Goal: Task Accomplishment & Management: Manage account settings

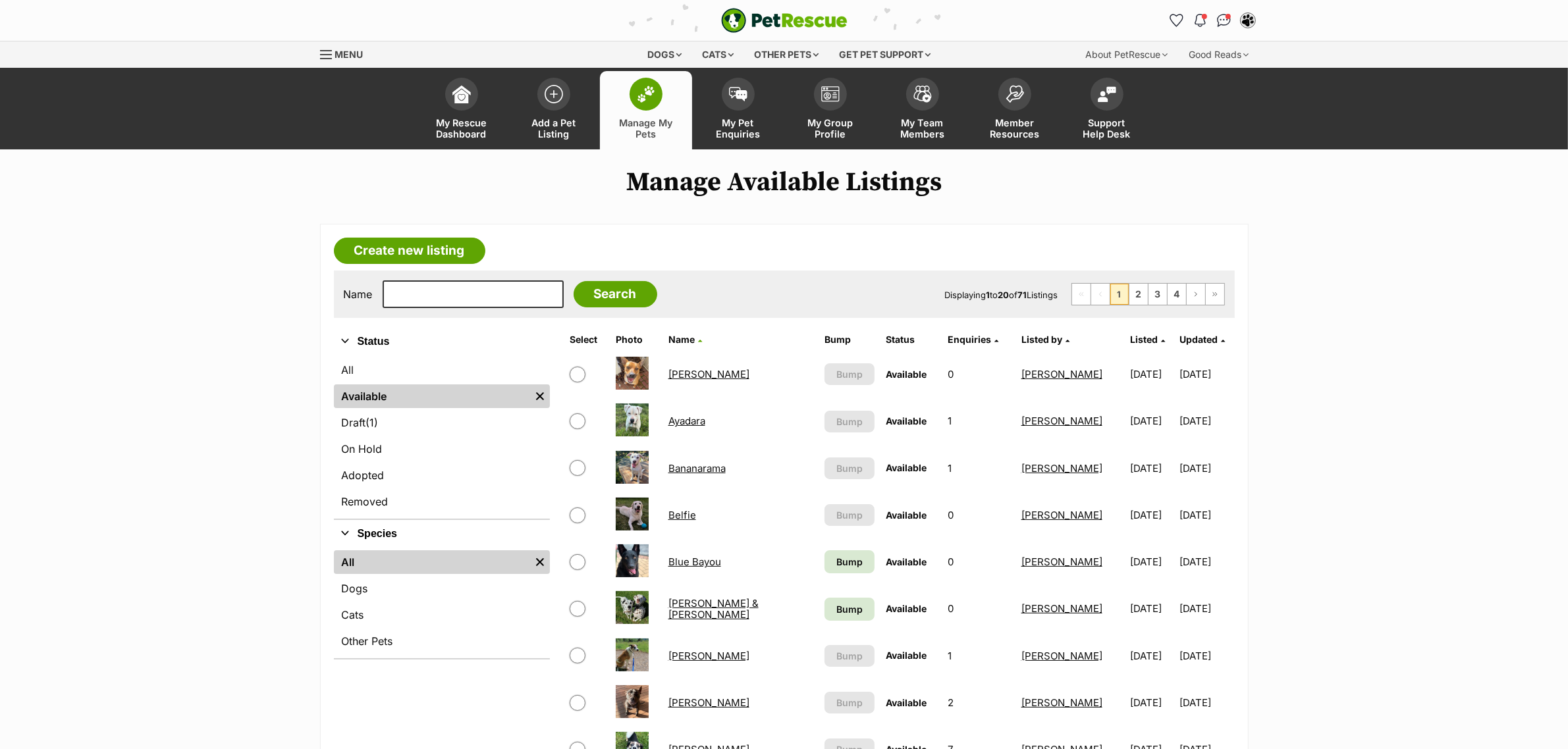
click at [1125, 335] on th "Listed" at bounding box center [1151, 339] width 53 height 21
click at [1130, 335] on span "Listed" at bounding box center [1144, 339] width 28 height 11
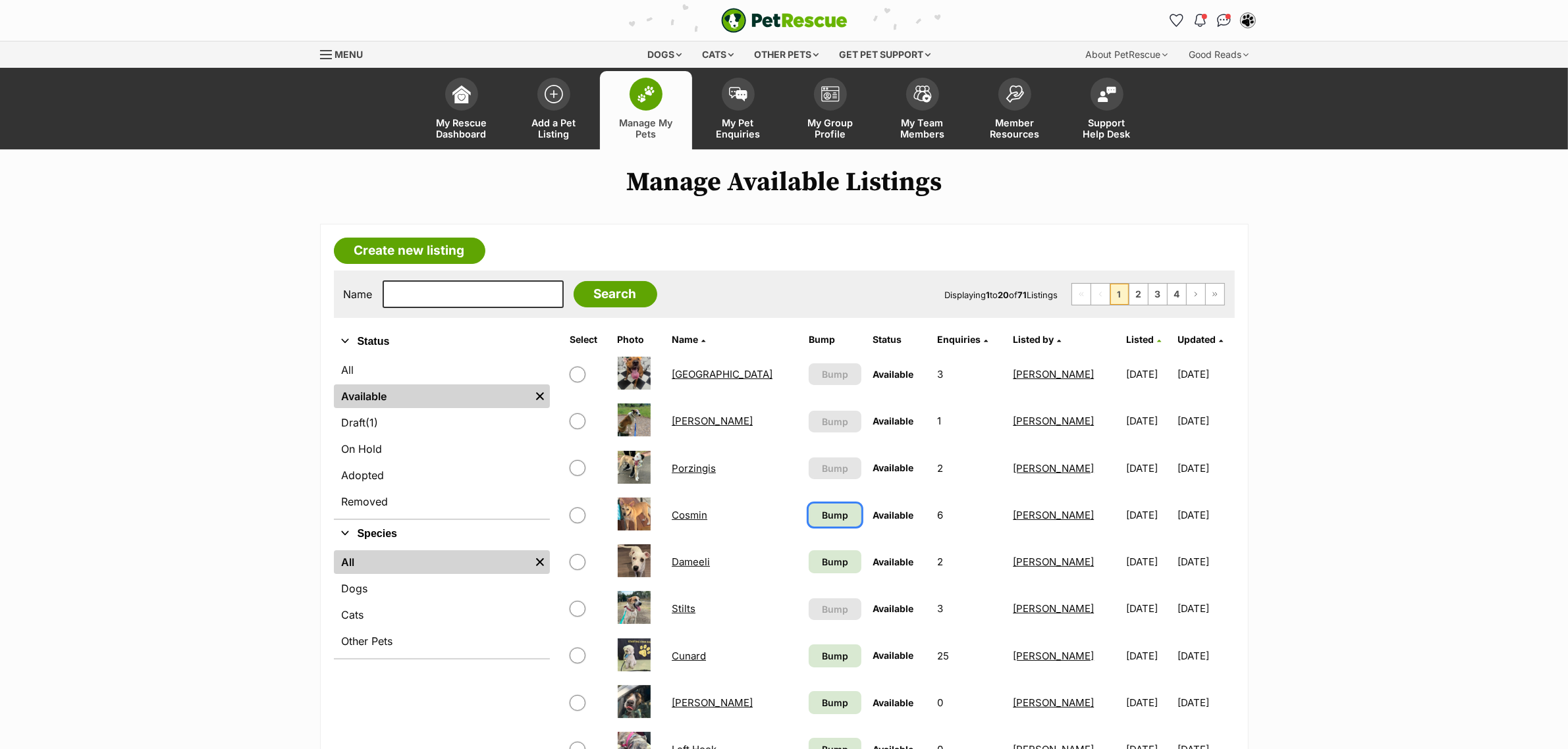
click at [809, 507] on link "Bump" at bounding box center [835, 515] width 52 height 23
click at [806, 574] on td "Bump" at bounding box center [834, 562] width 63 height 46
click at [822, 561] on span "Bump" at bounding box center [835, 561] width 26 height 14
click at [822, 655] on span "Bump" at bounding box center [835, 655] width 26 height 14
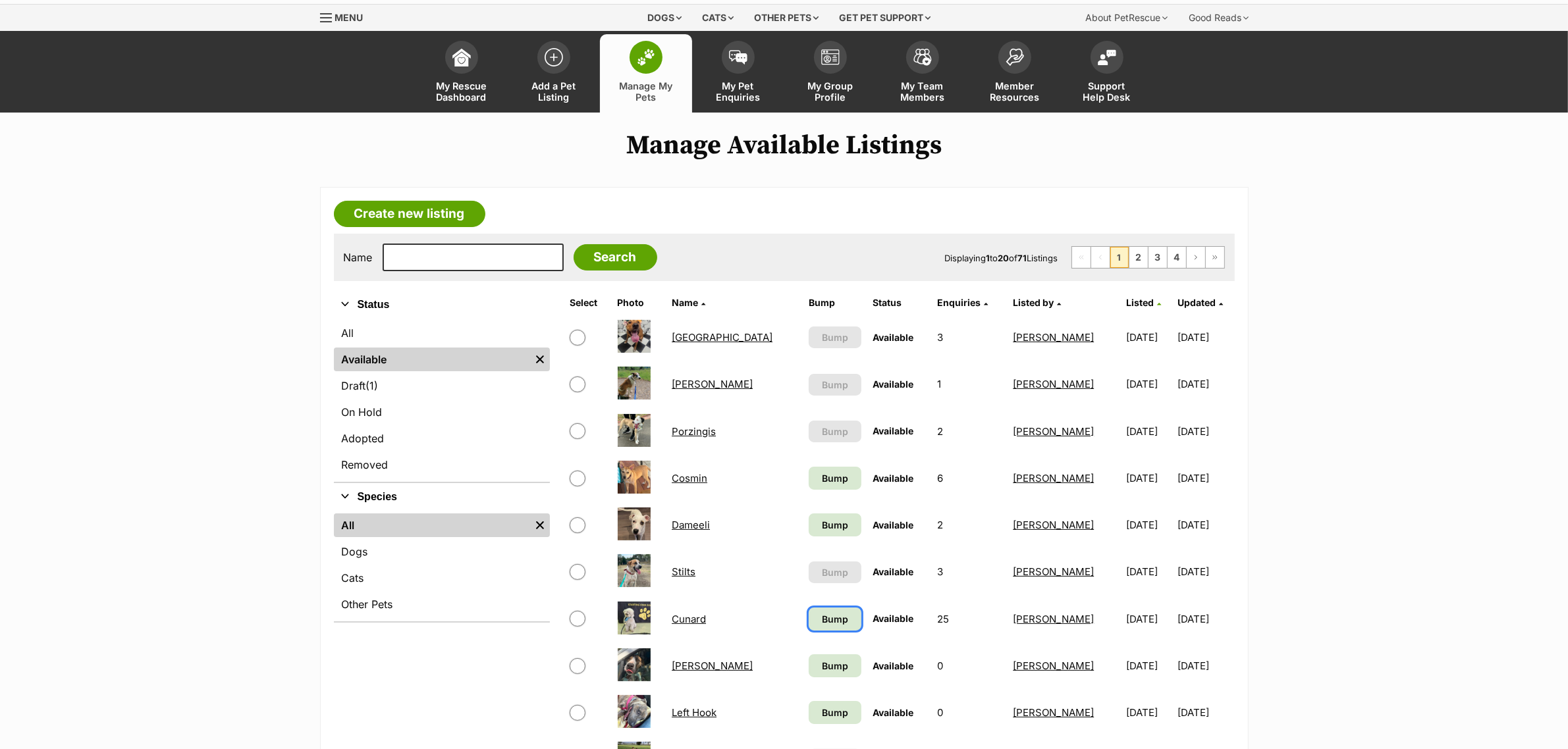
scroll to position [82, 0]
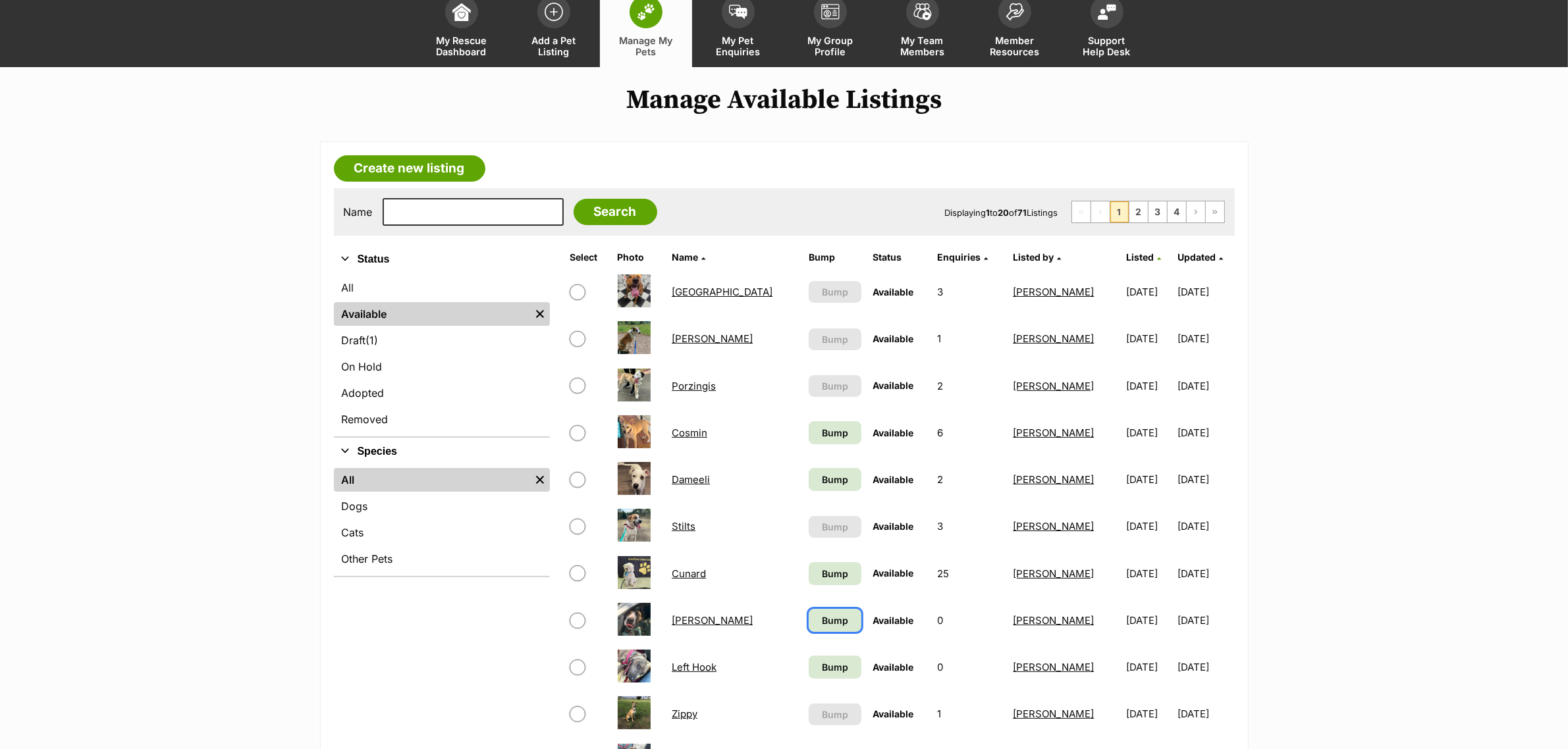
click at [809, 609] on link "Bump" at bounding box center [835, 620] width 52 height 23
click at [822, 660] on span "Bump" at bounding box center [835, 667] width 26 height 14
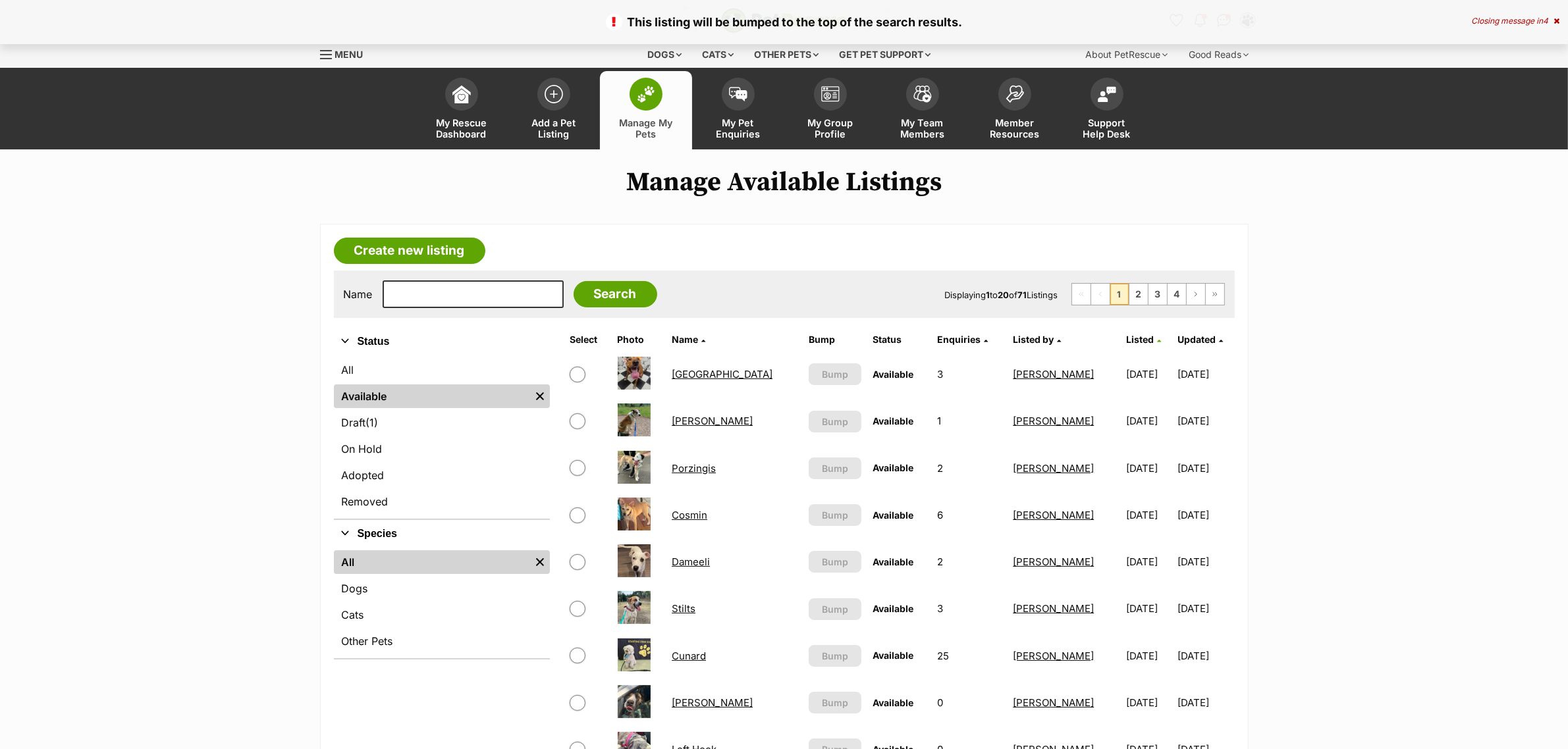
click at [1126, 342] on span "Listed" at bounding box center [1139, 339] width 28 height 11
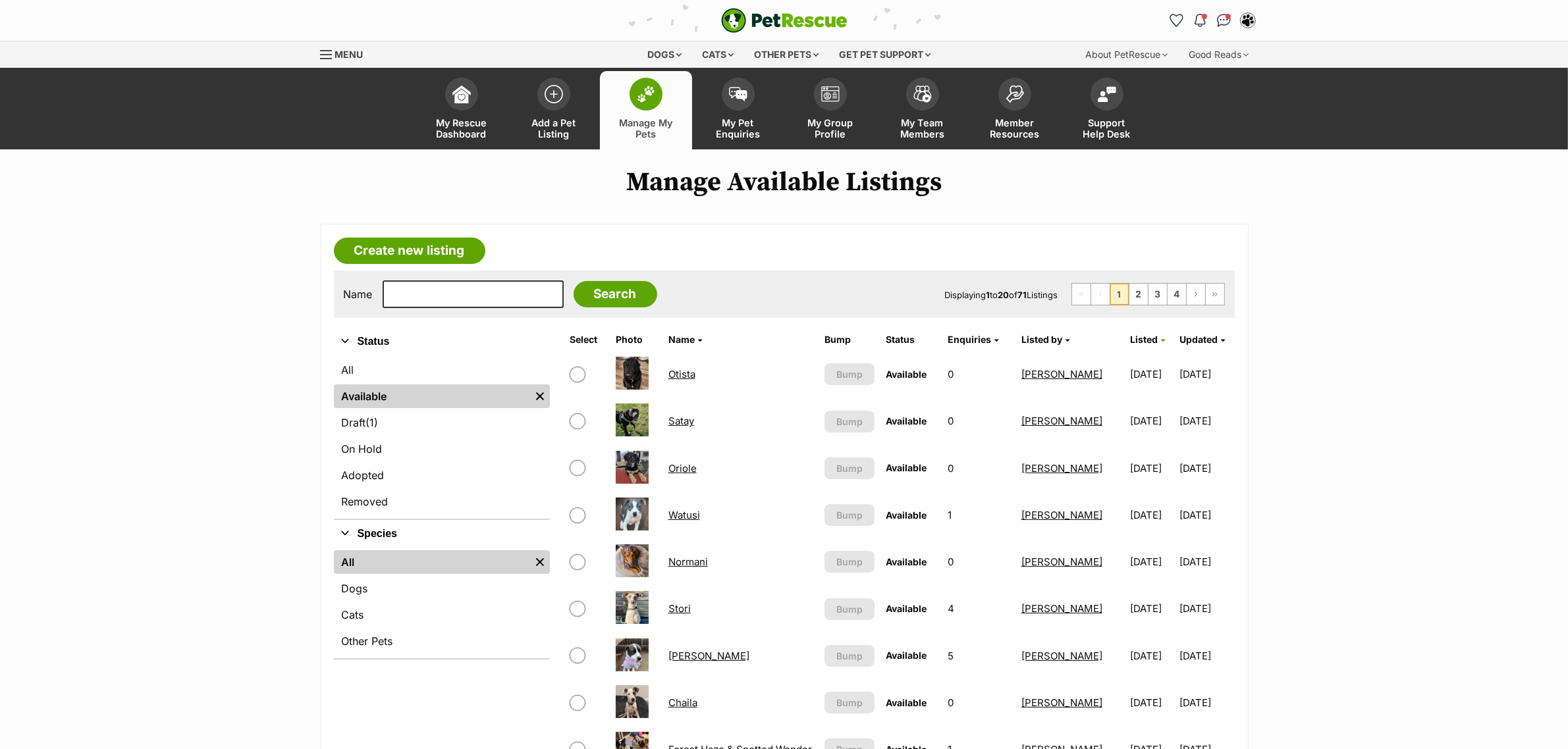
click at [571, 372] on input "checkbox" at bounding box center [577, 374] width 16 height 16
checkbox input "true"
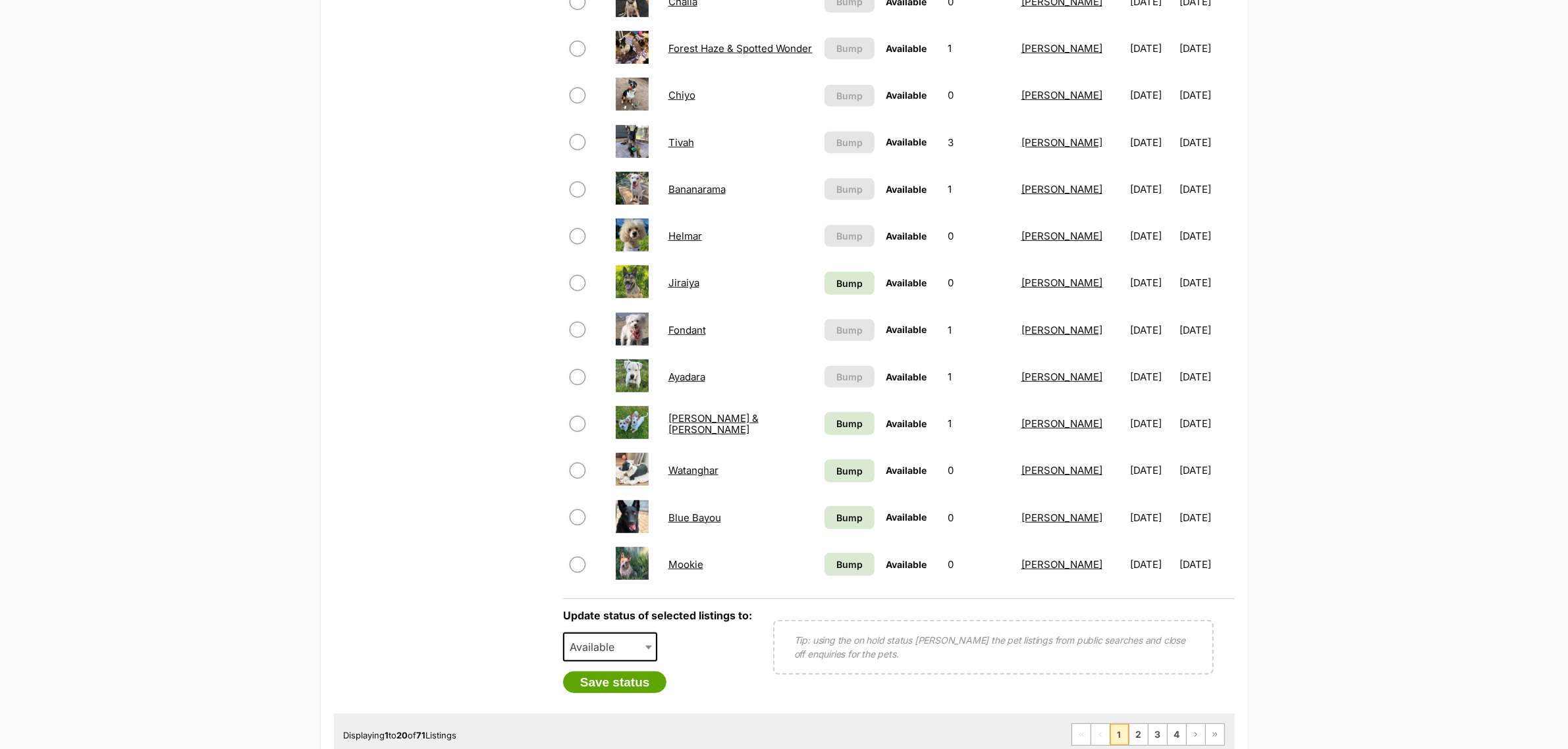
scroll to position [658, 0]
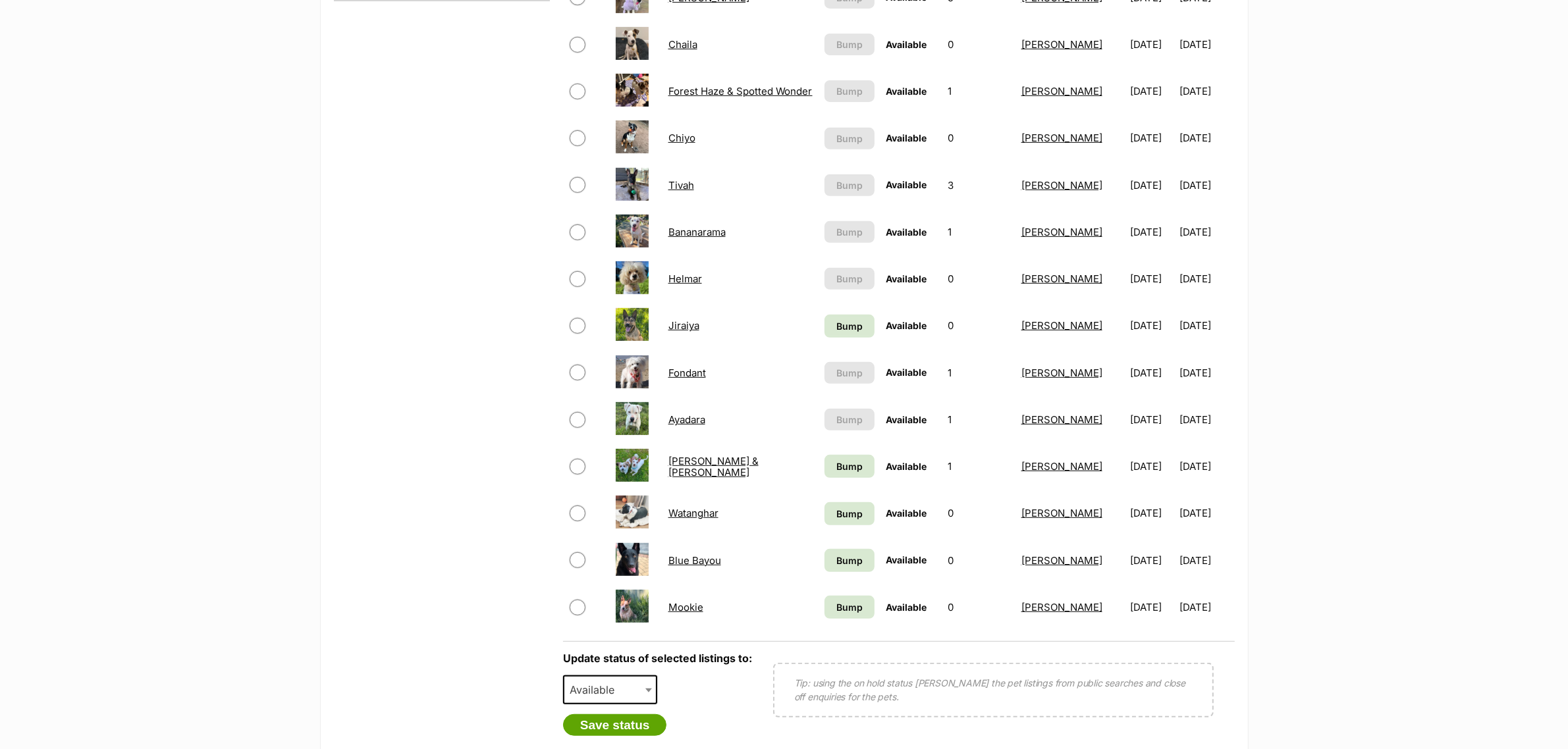
click at [633, 686] on span "Available" at bounding box center [611, 689] width 95 height 29
select select "on_hold"
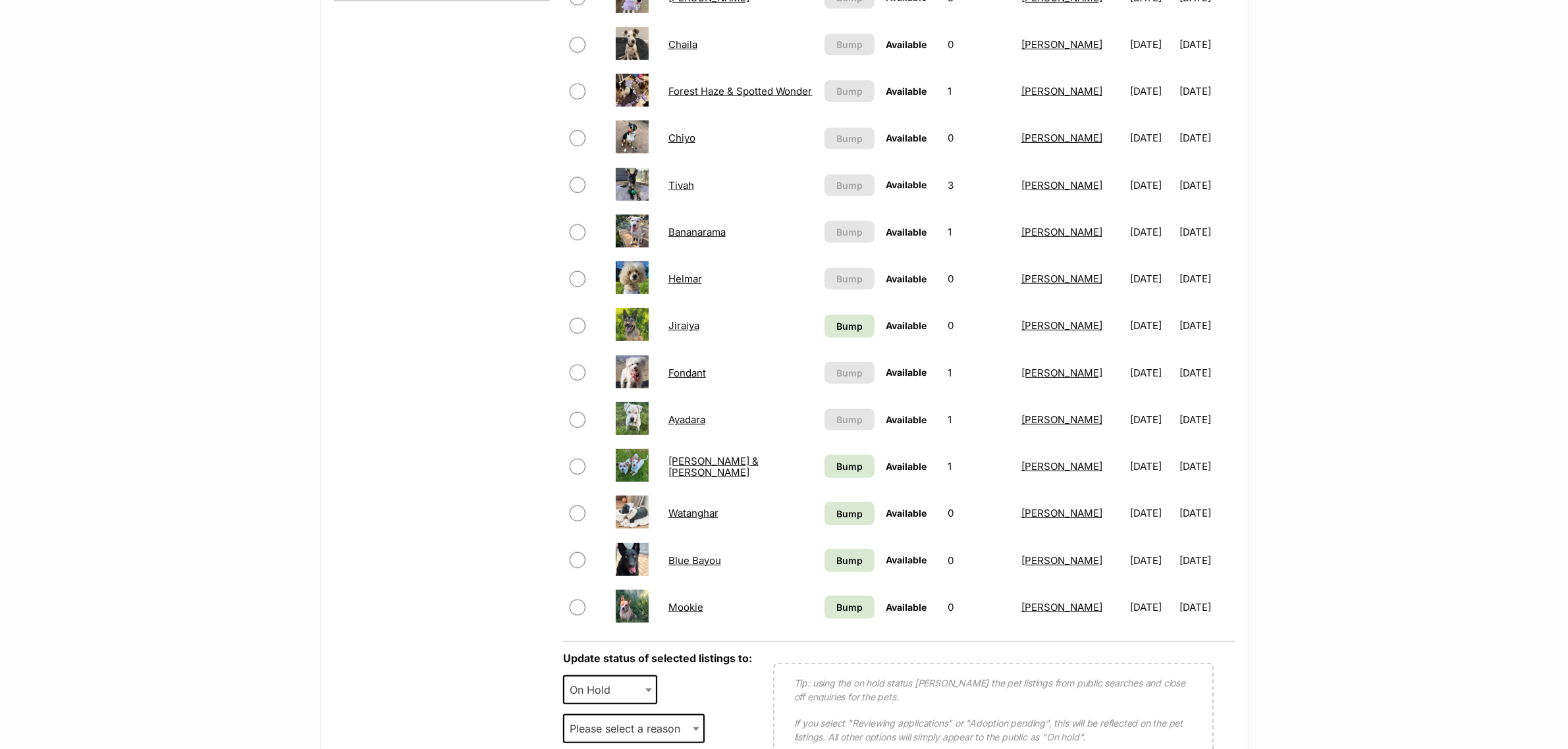
click at [635, 727] on span "Please select a reason" at bounding box center [629, 729] width 129 height 19
select select "reviewing_applications"
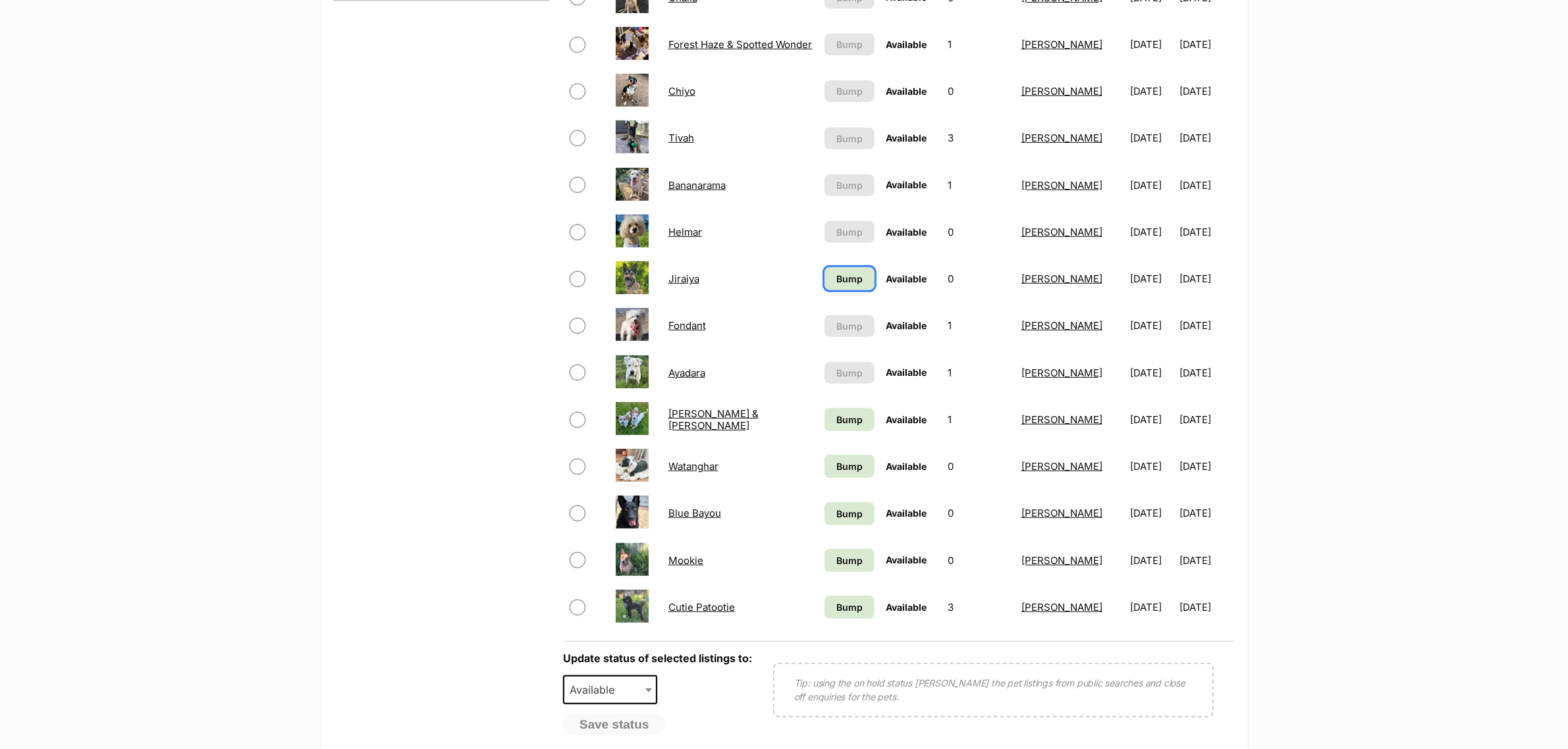
click at [860, 275] on link "Bump" at bounding box center [849, 279] width 50 height 23
click at [846, 471] on link "Bump" at bounding box center [849, 466] width 50 height 23
click at [844, 415] on span "Bump" at bounding box center [850, 419] width 26 height 14
click at [837, 553] on span "Bump" at bounding box center [850, 560] width 26 height 14
click at [840, 507] on span "Bump" at bounding box center [850, 513] width 26 height 14
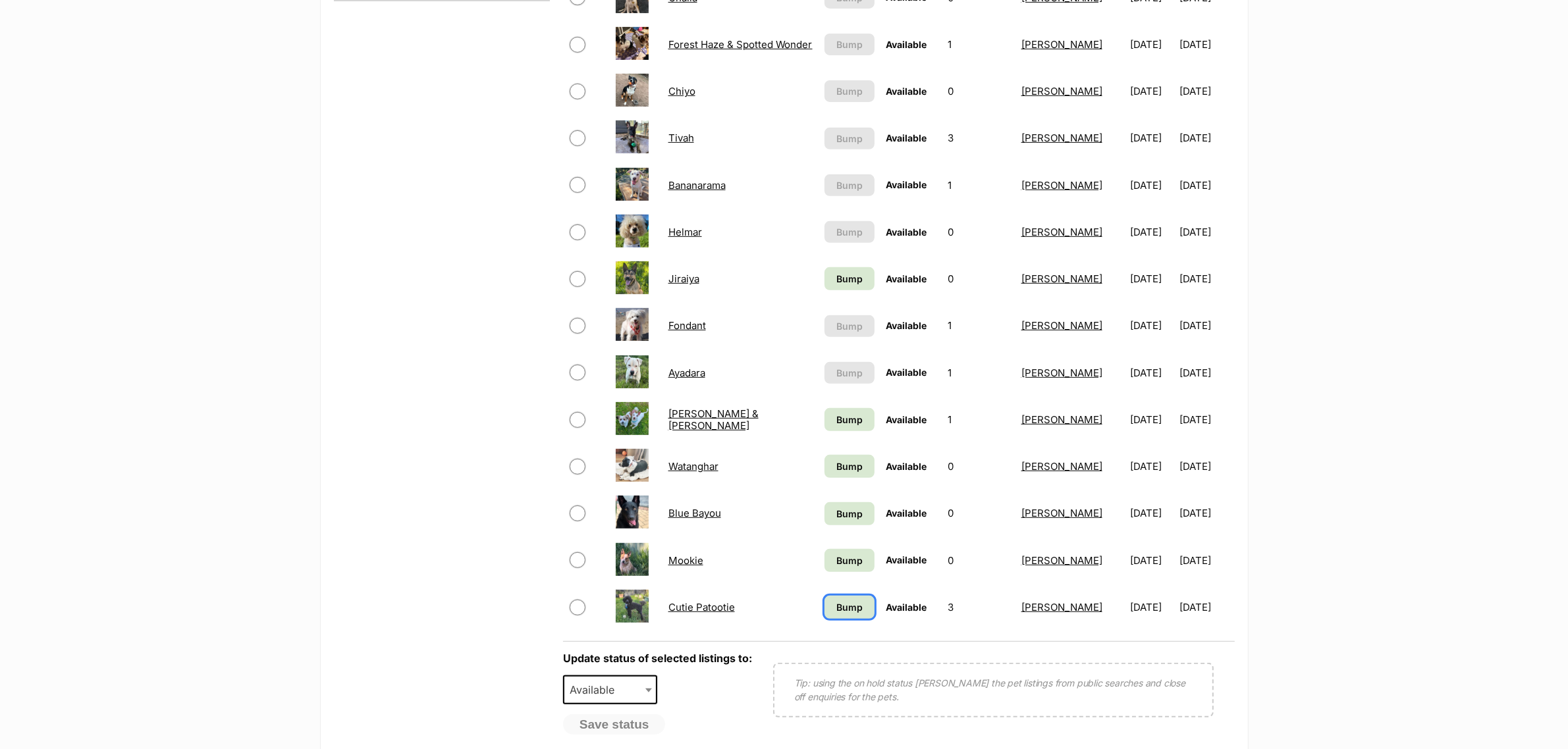
click at [841, 601] on span "Bump" at bounding box center [850, 607] width 26 height 14
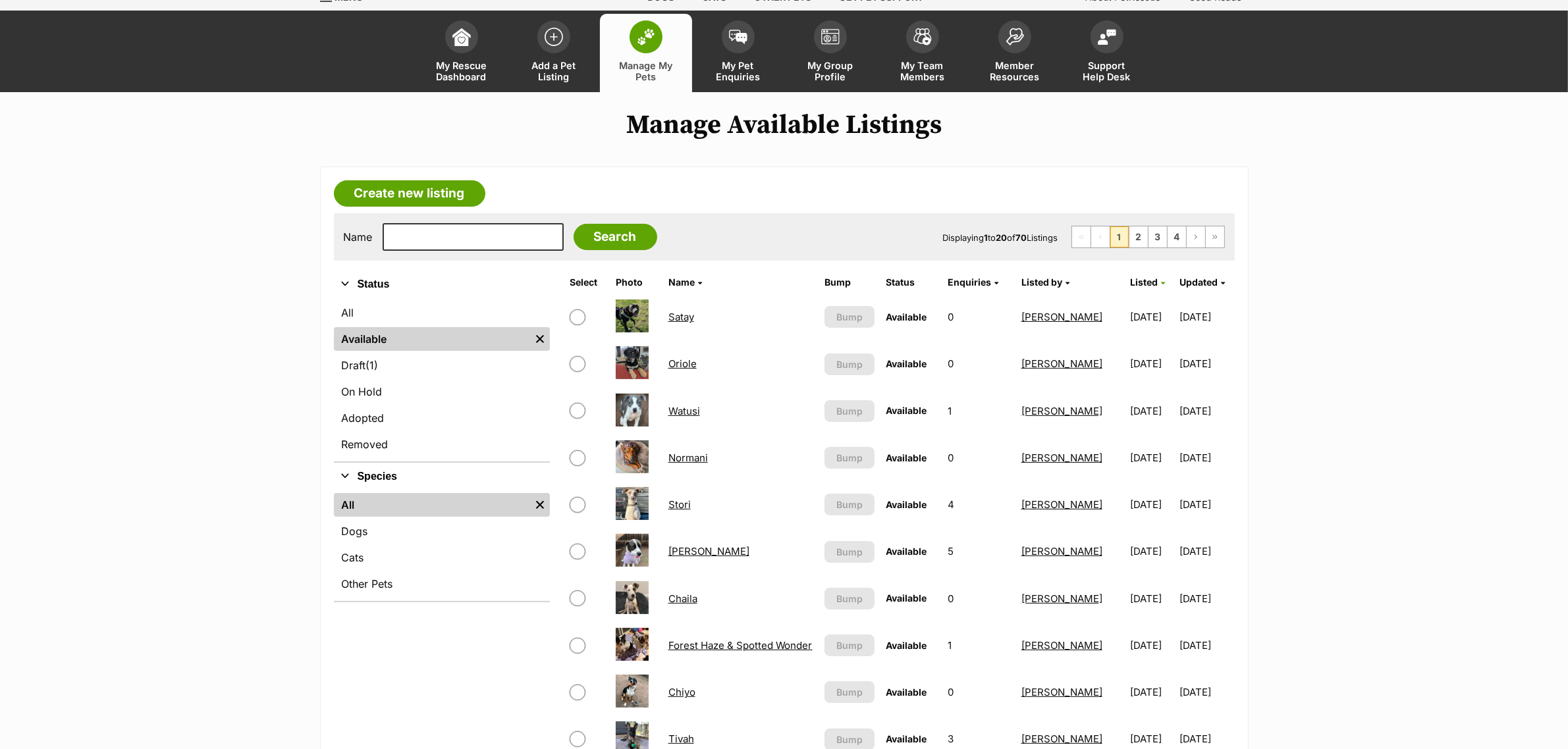
scroll to position [0, 0]
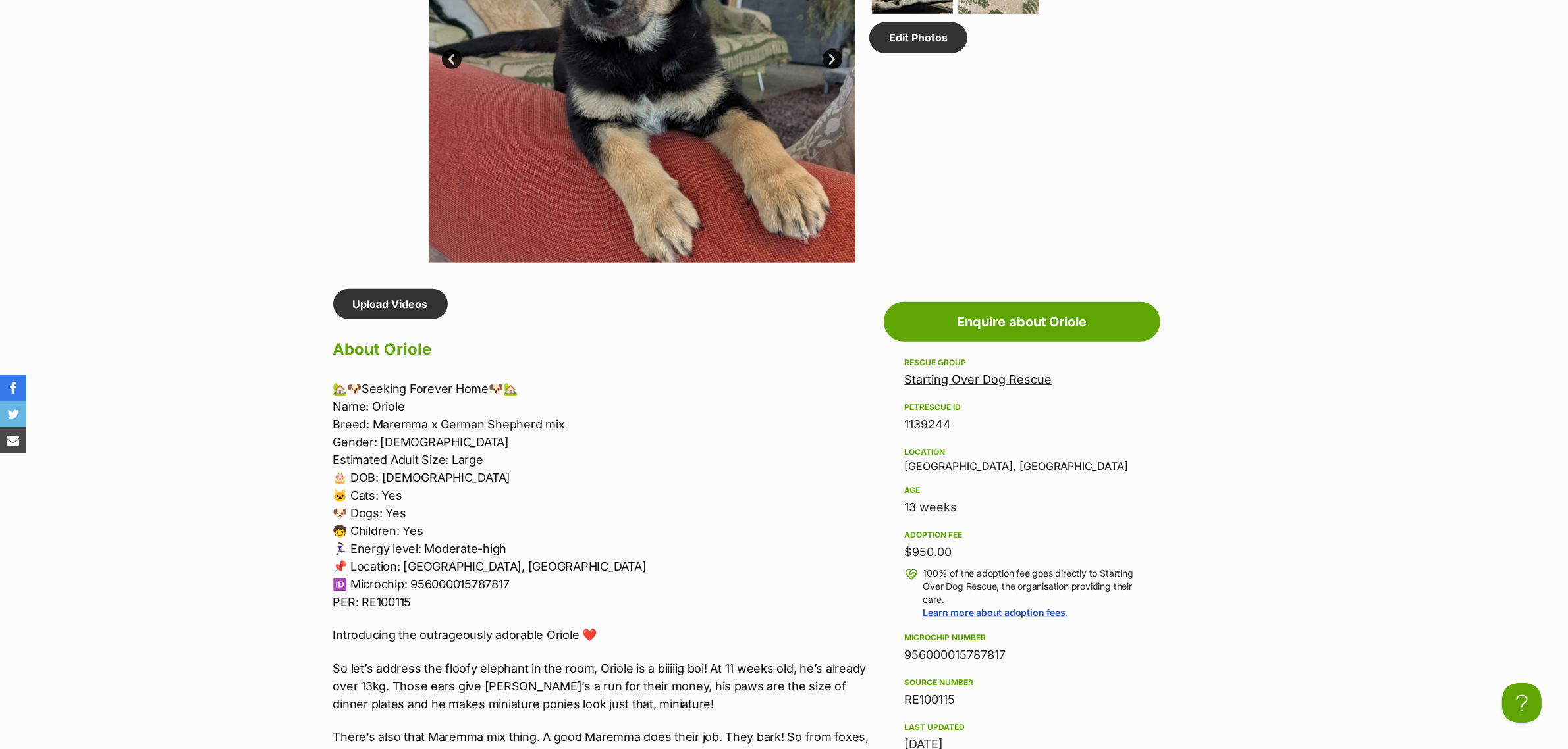
scroll to position [987, 0]
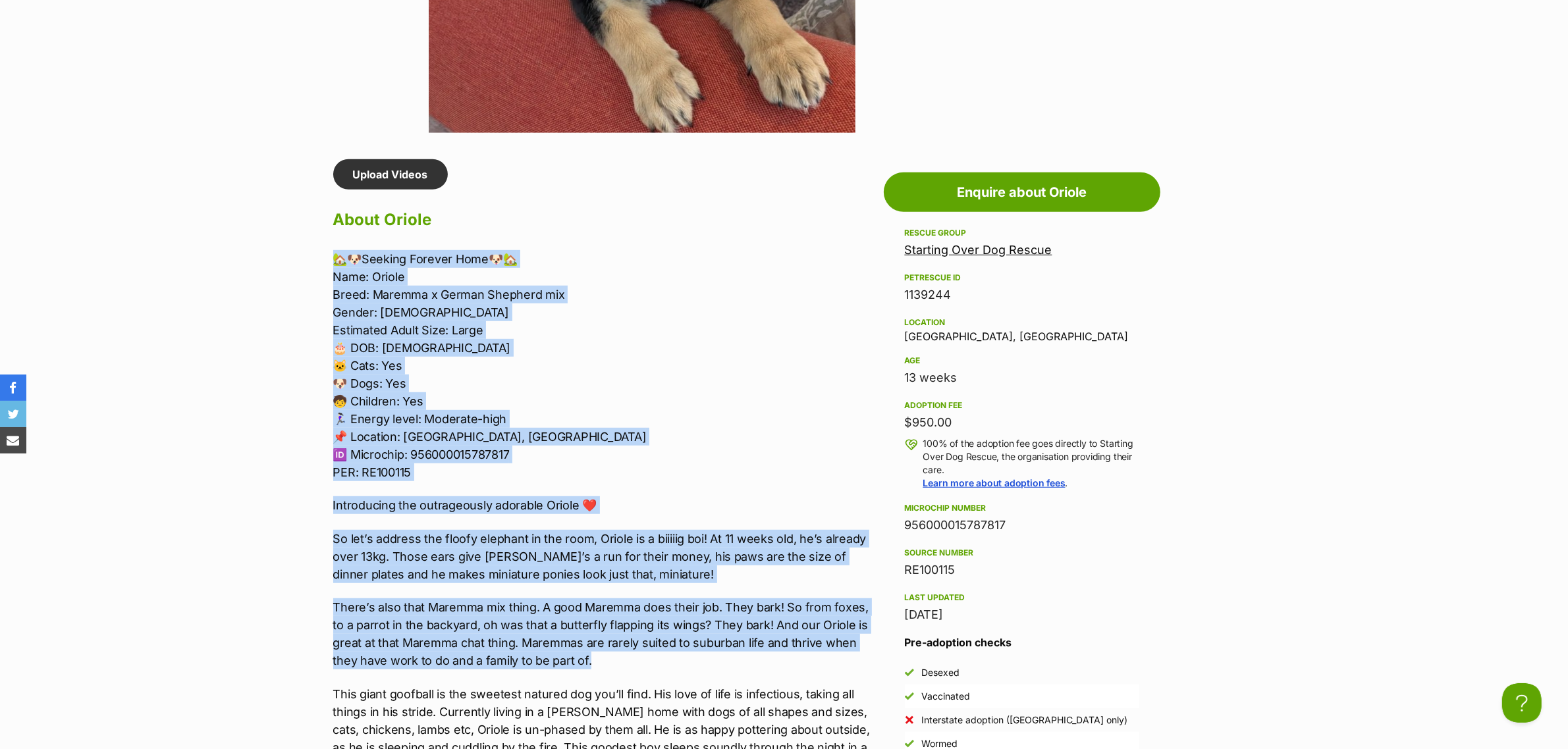
drag, startPoint x: 607, startPoint y: 655, endPoint x: 309, endPoint y: 254, distance: 499.6
copy div "🏡🐶Seeking Forever Home🐶🏡 Name: Oriole Breed: Maremma x German Shepherd mix Gend…"
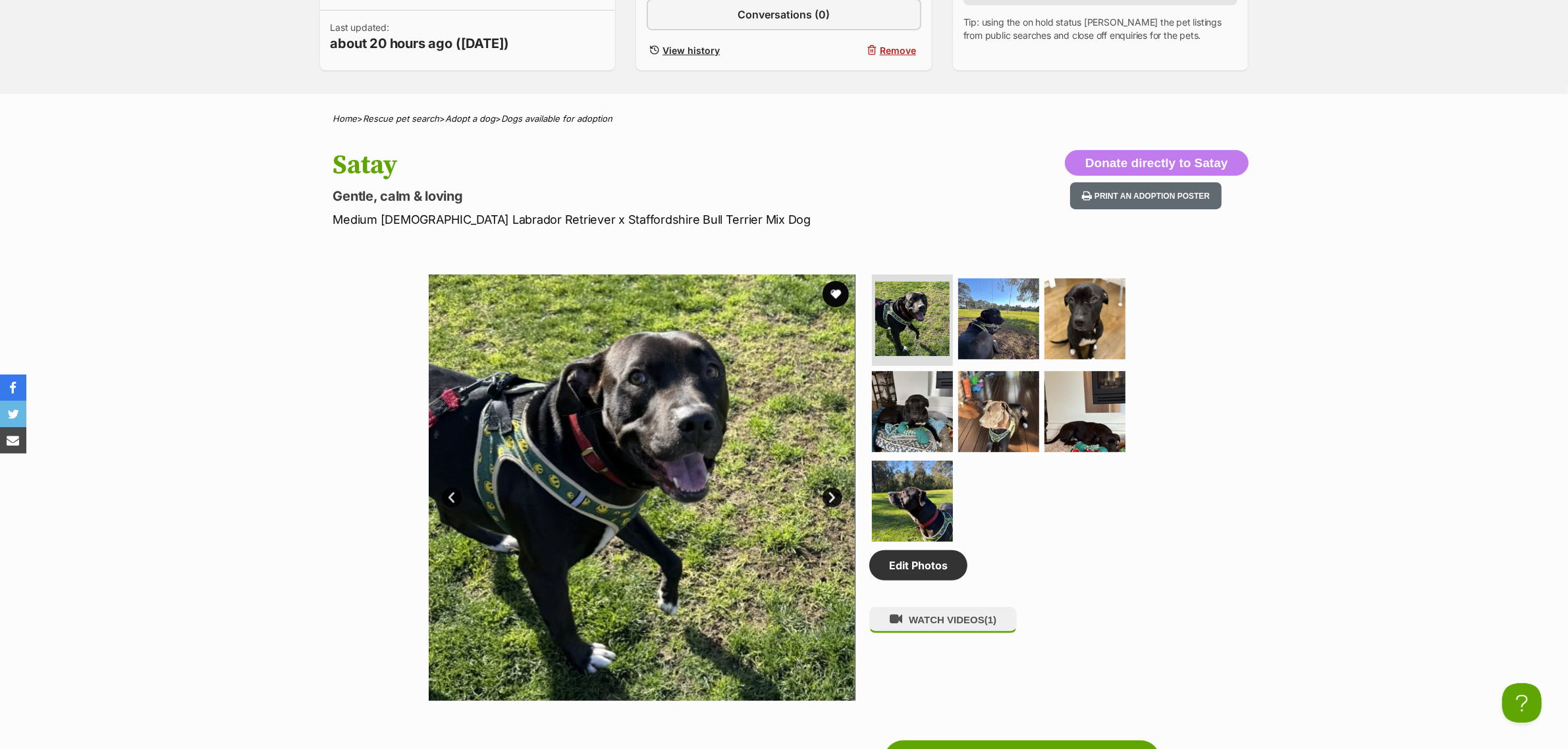
scroll to position [411, 0]
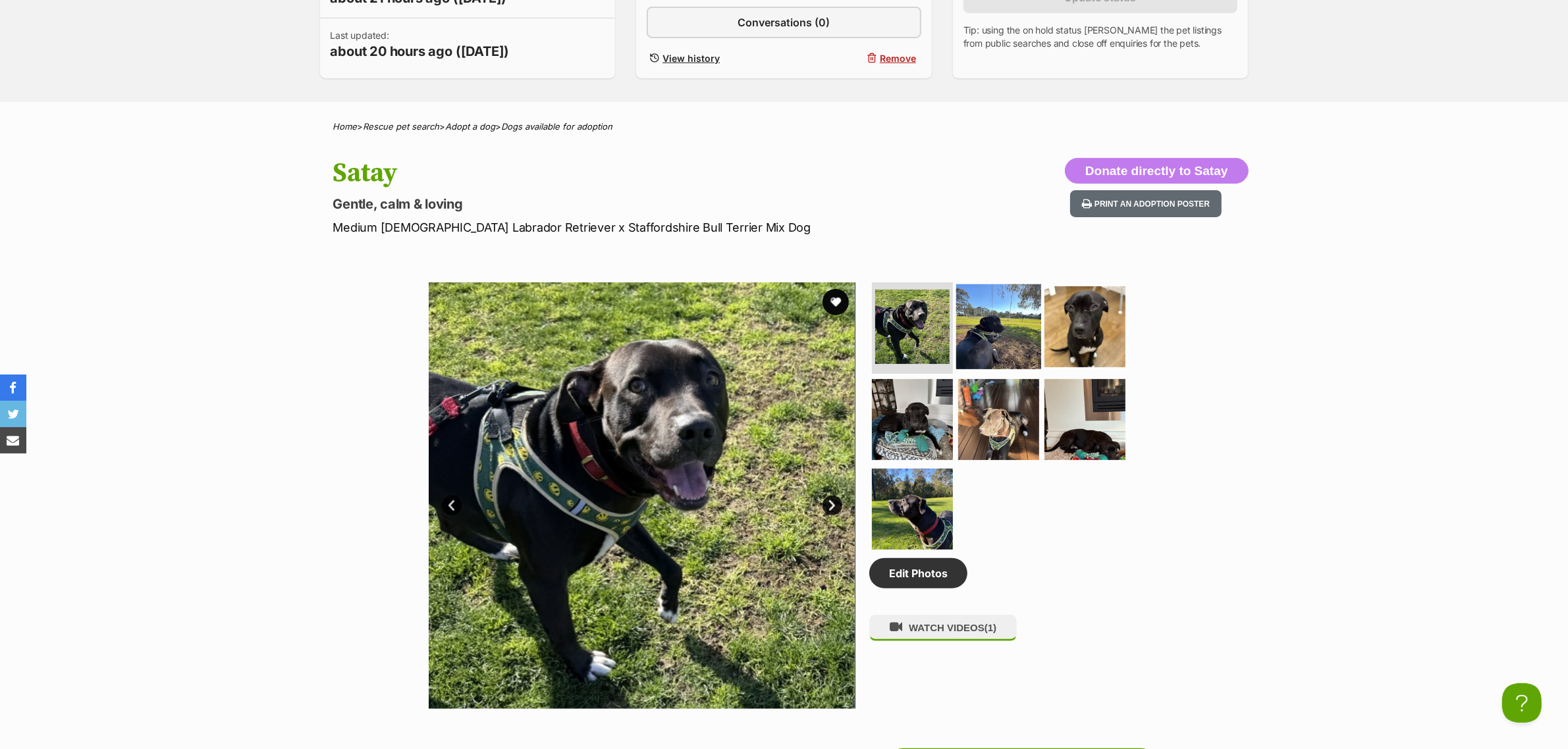
click at [988, 307] on img at bounding box center [998, 326] width 85 height 85
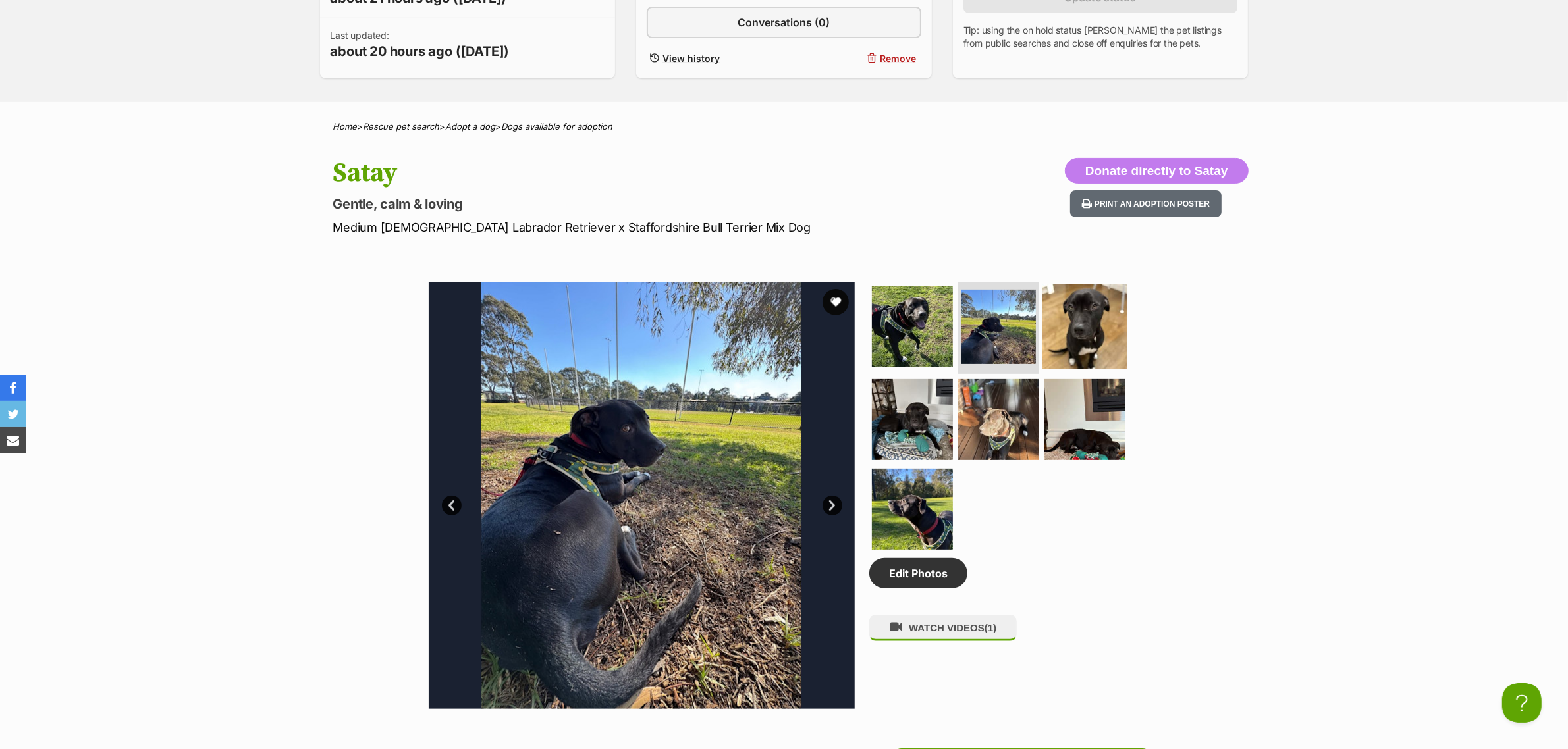
click at [1090, 291] on img at bounding box center [1085, 326] width 85 height 85
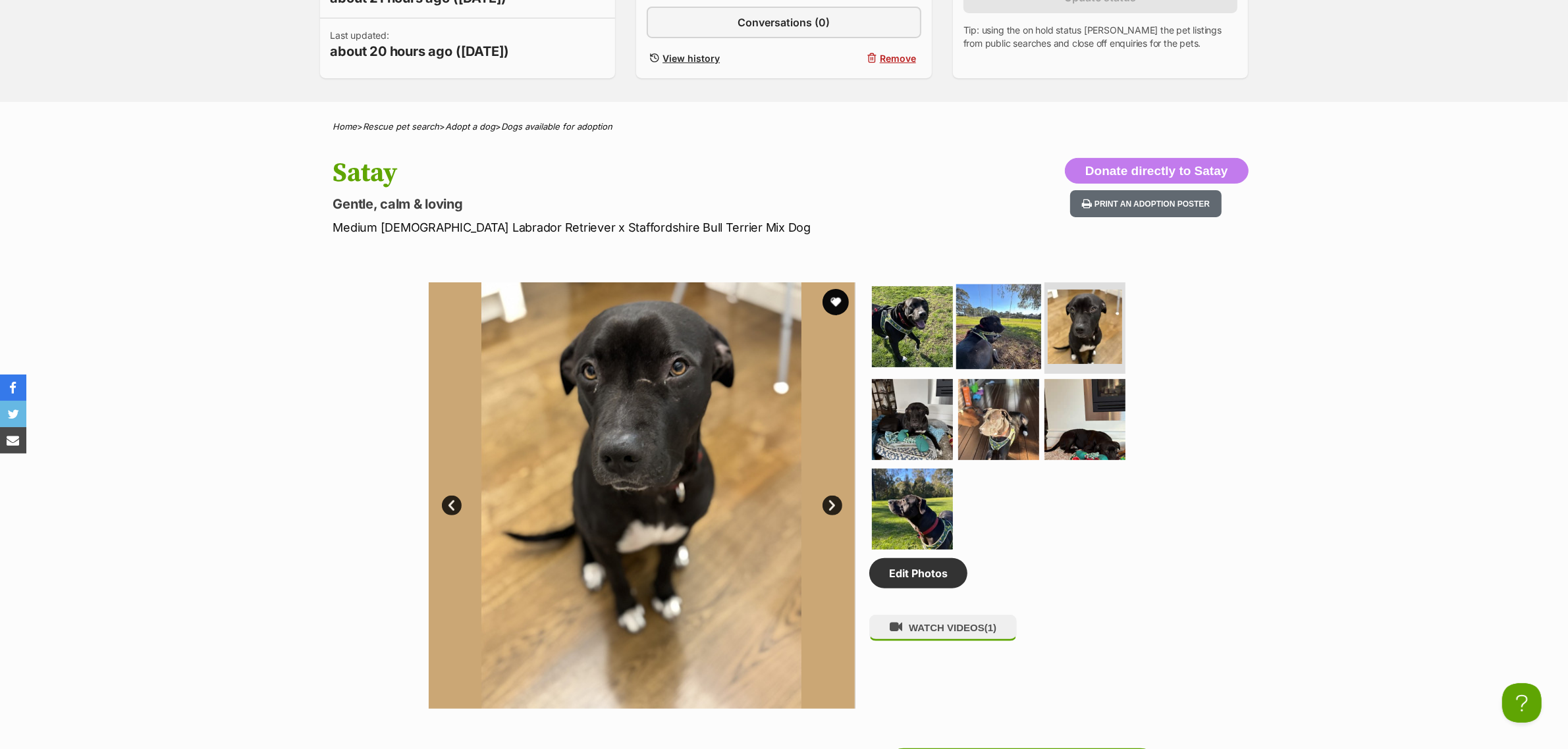
click at [1007, 331] on img at bounding box center [998, 326] width 85 height 85
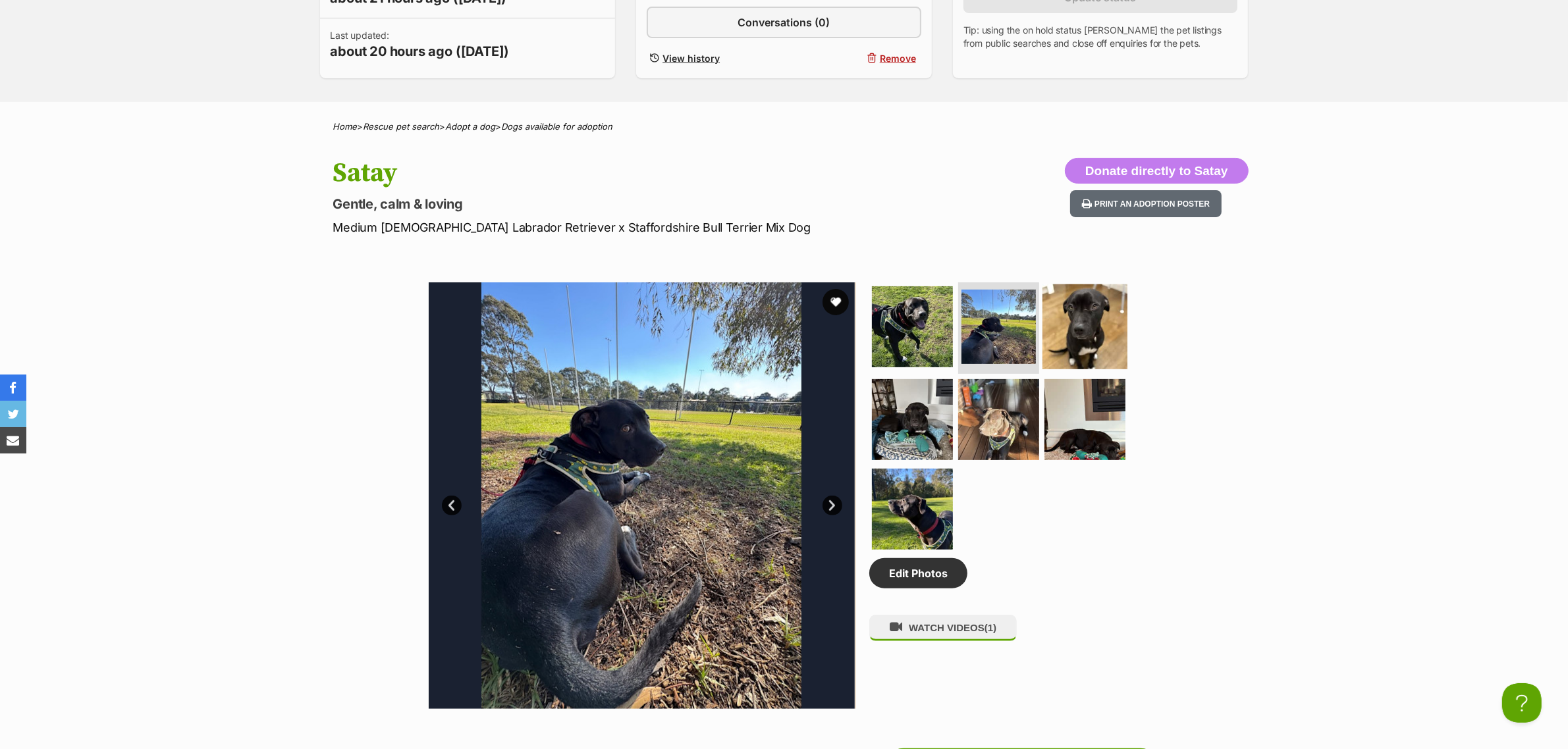
click at [1109, 310] on img at bounding box center [1085, 326] width 85 height 85
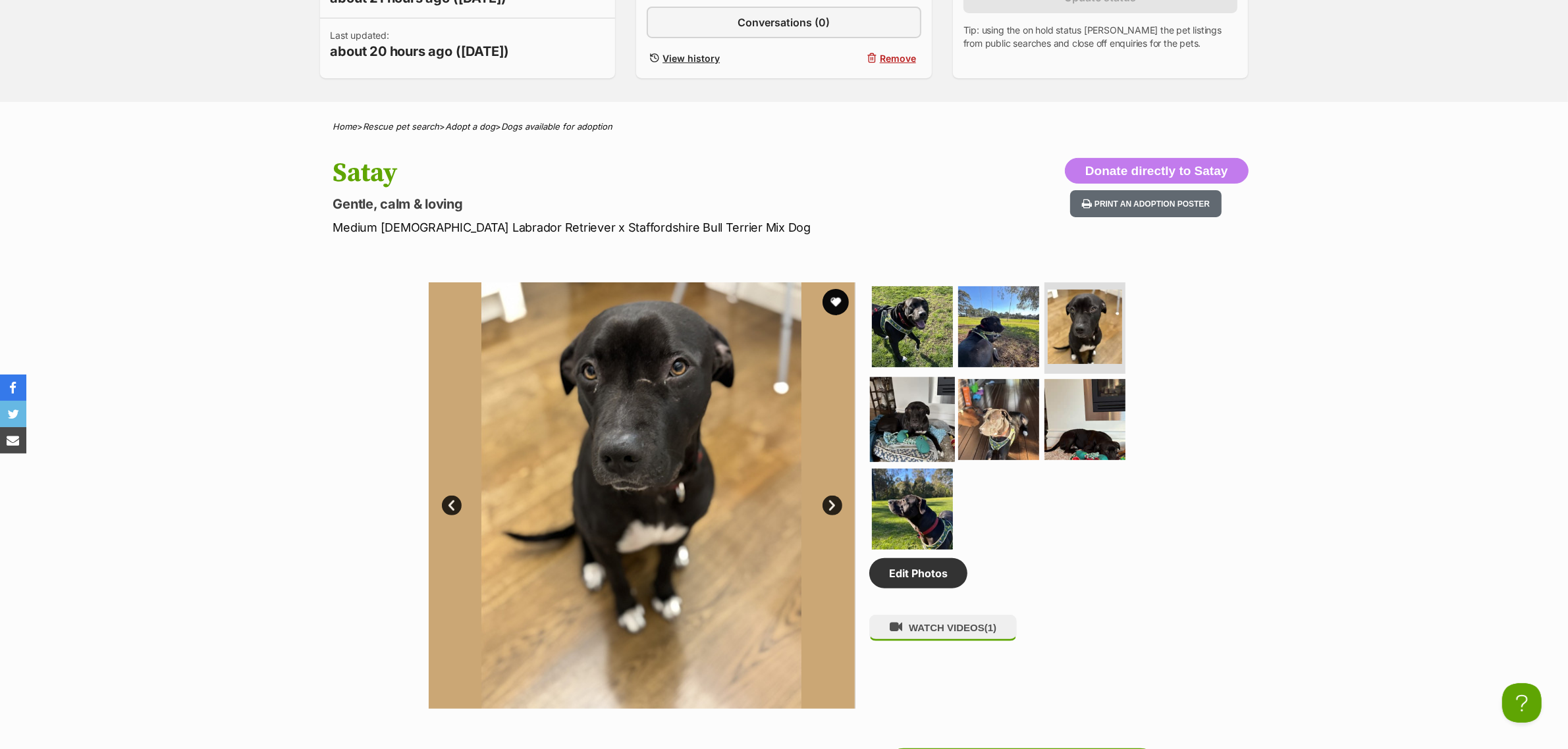
click at [925, 410] on img at bounding box center [913, 419] width 85 height 85
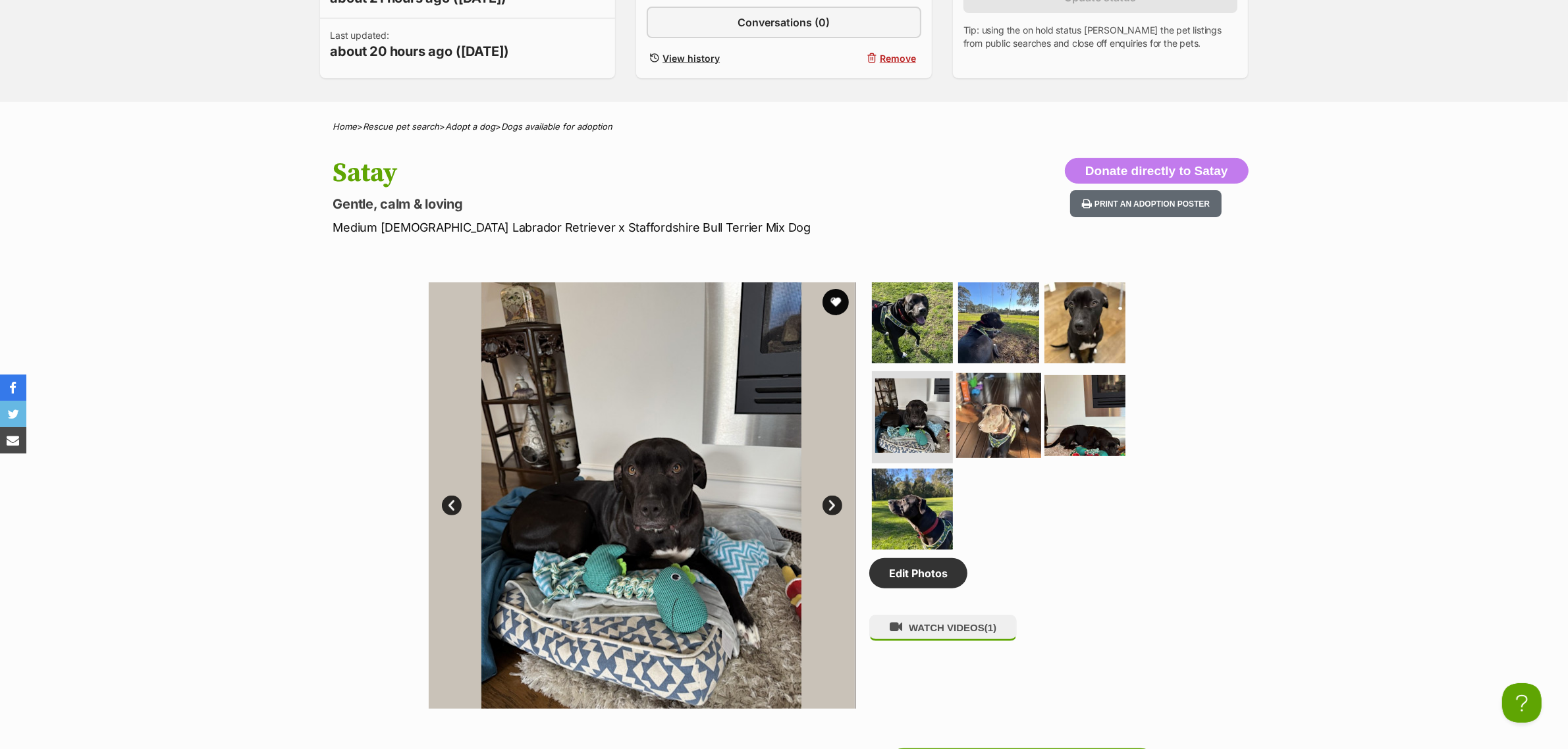
click at [1015, 395] on img at bounding box center [998, 415] width 85 height 85
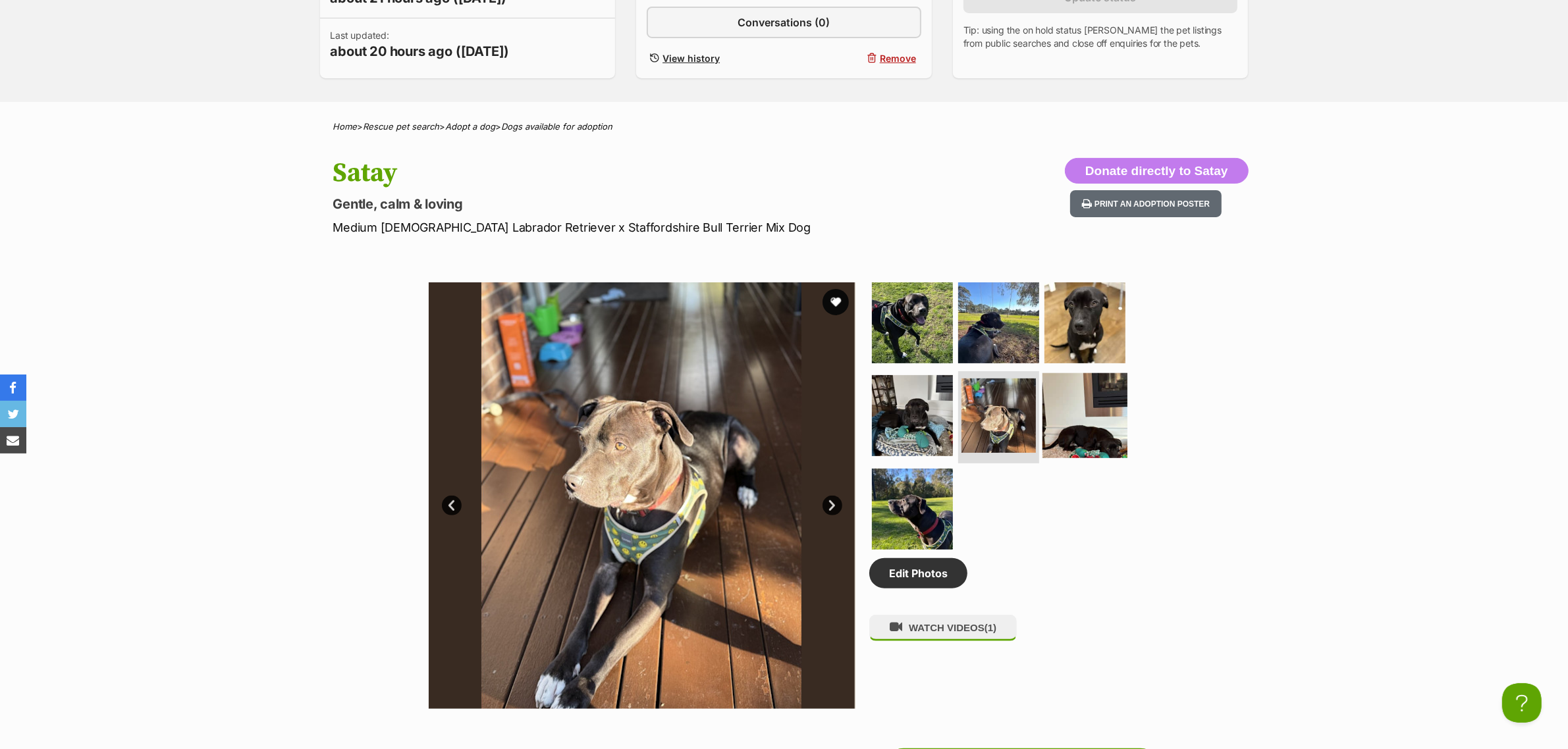
click at [1078, 398] on img at bounding box center [1085, 415] width 85 height 85
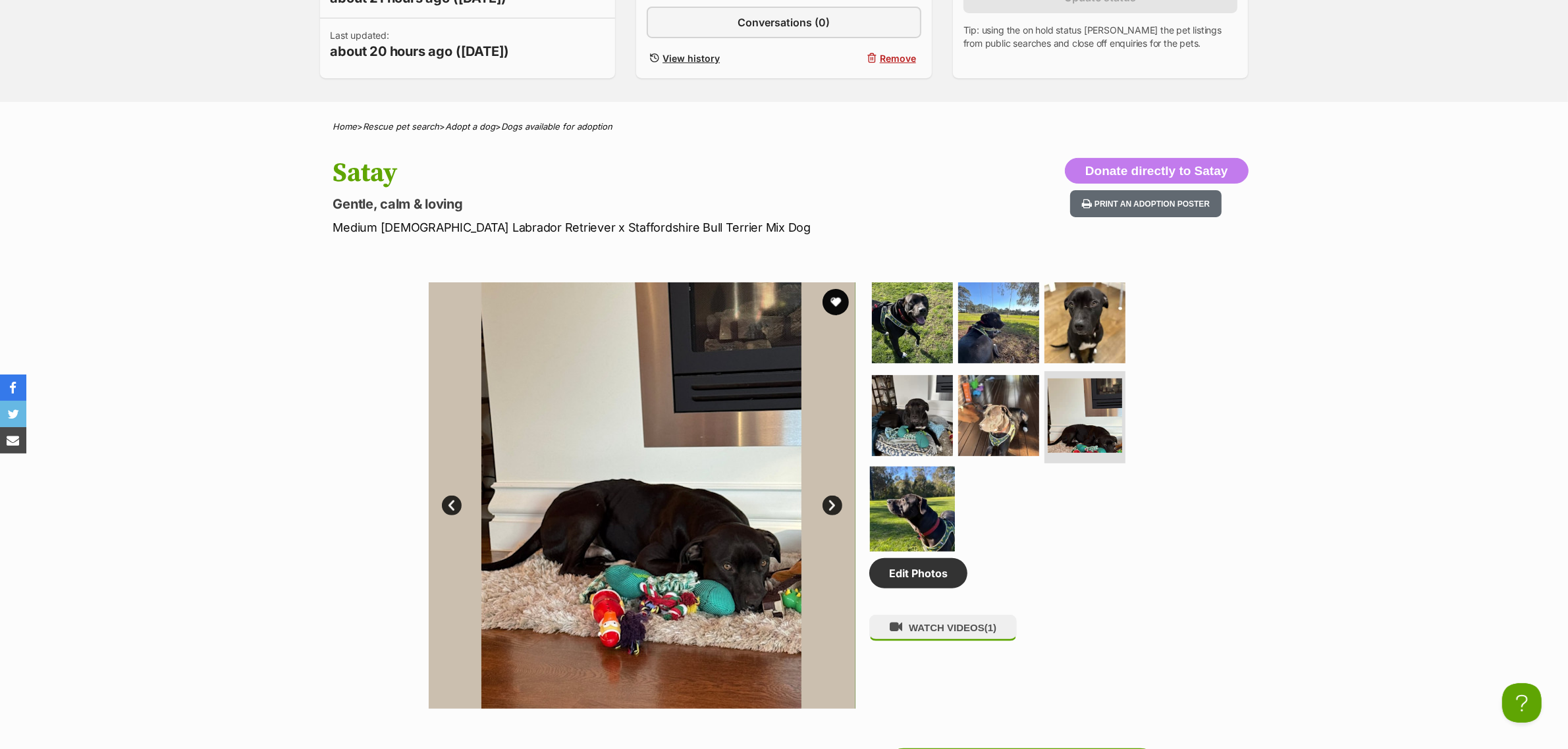
click at [904, 494] on img at bounding box center [913, 509] width 85 height 85
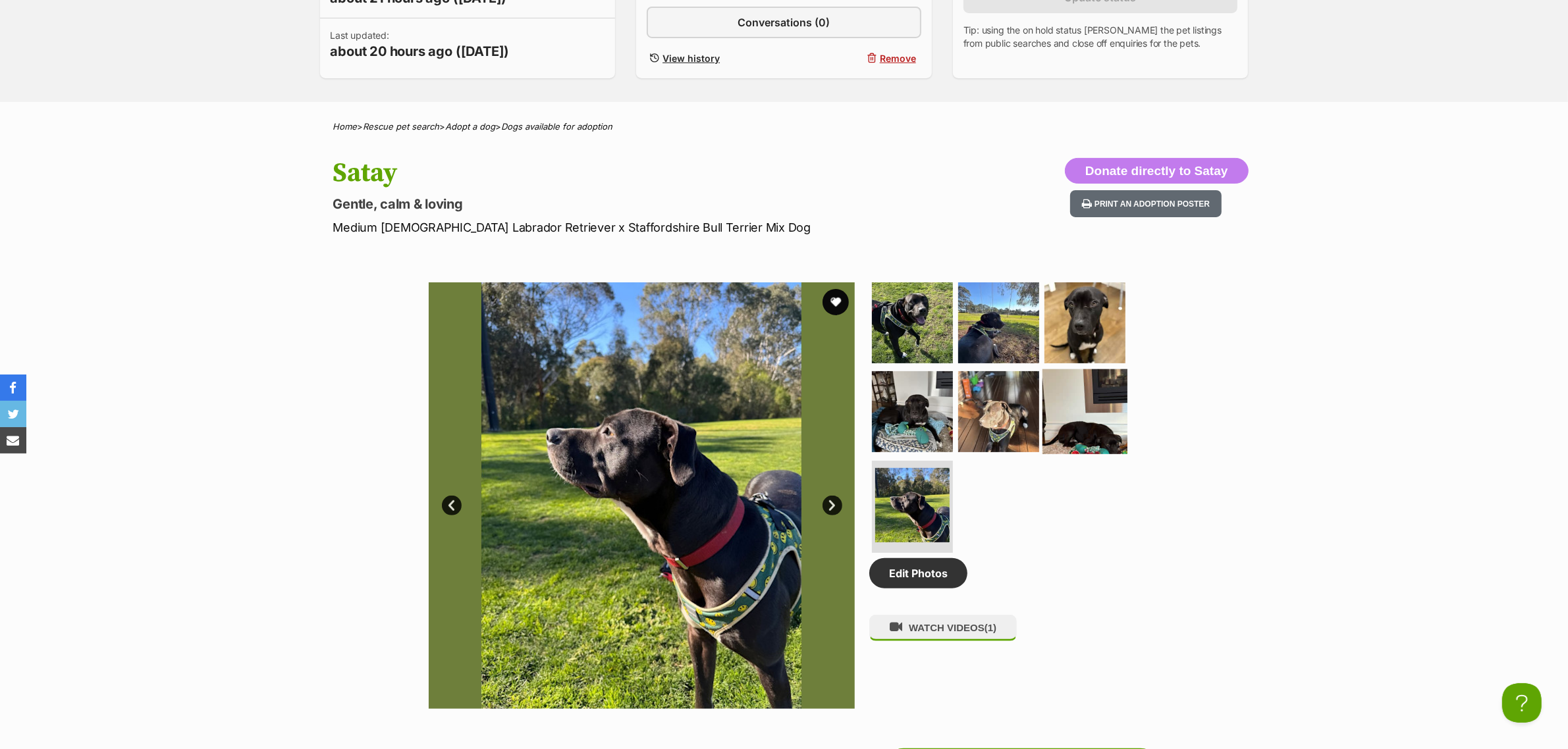
click at [1083, 397] on img at bounding box center [1085, 412] width 85 height 85
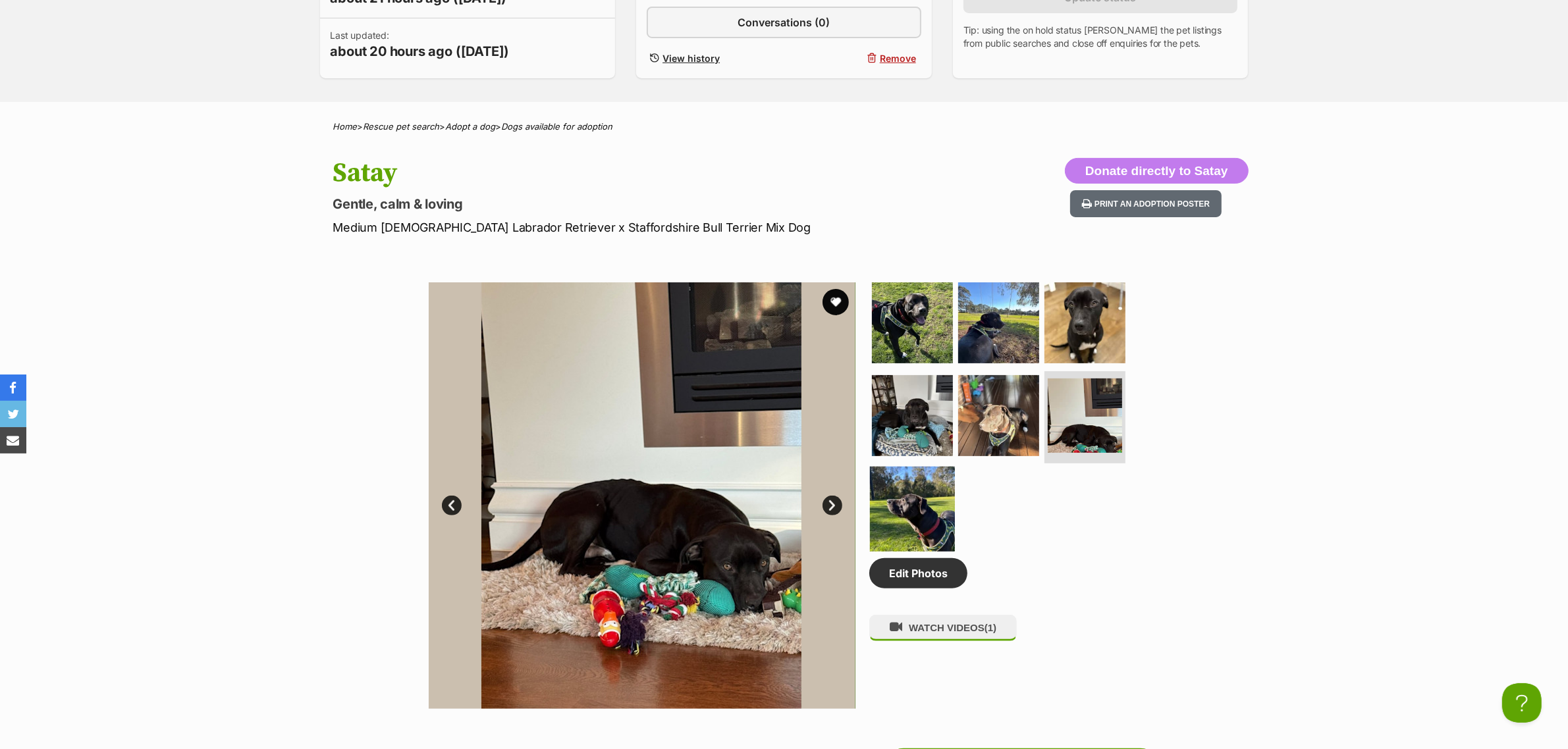
click at [910, 506] on img at bounding box center [913, 509] width 85 height 85
